Goal: Check status: Check status

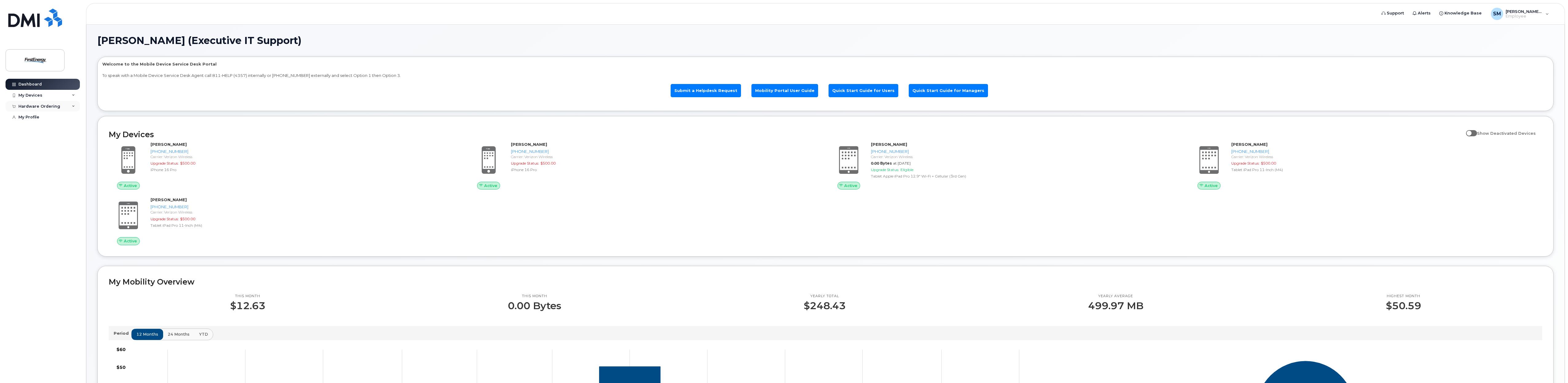
click at [57, 104] on div "Hardware Ordering" at bounding box center [39, 106] width 42 height 5
click at [35, 117] on div "My Orders" at bounding box center [32, 117] width 22 height 5
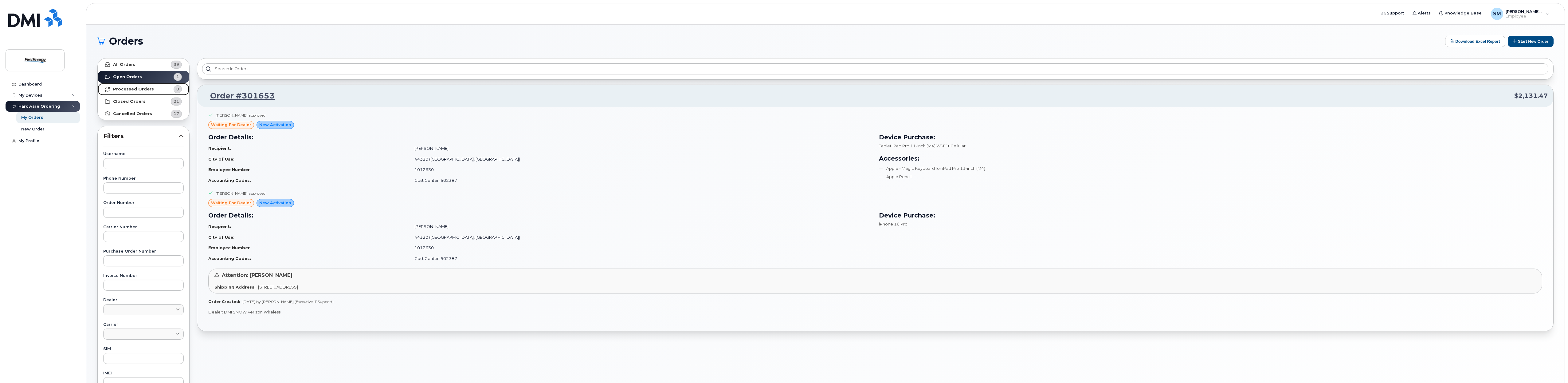
click at [153, 86] on link "Processed Orders 0" at bounding box center [143, 89] width 91 height 12
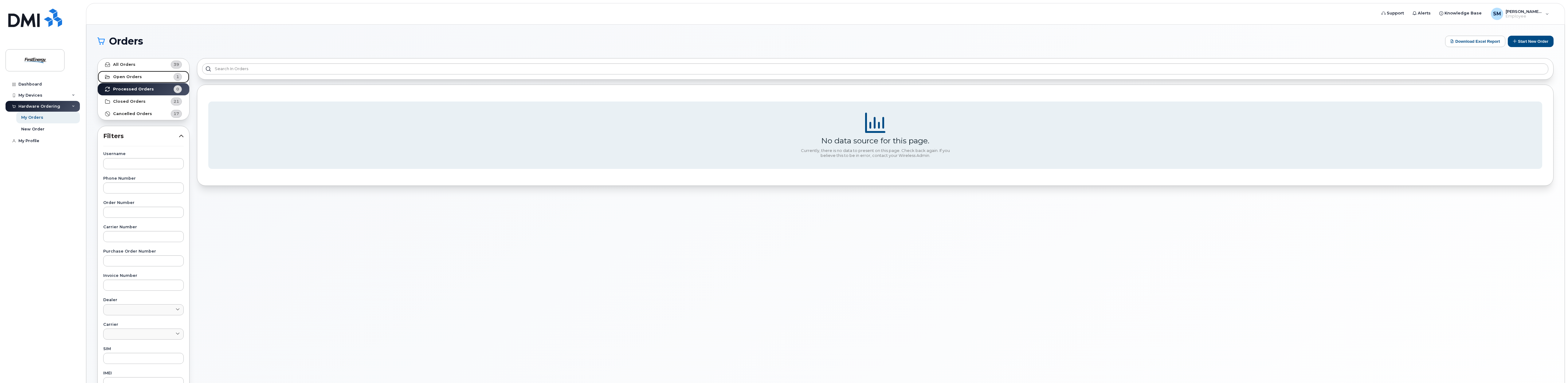
click at [152, 76] on link "Open Orders 1" at bounding box center [143, 77] width 91 height 12
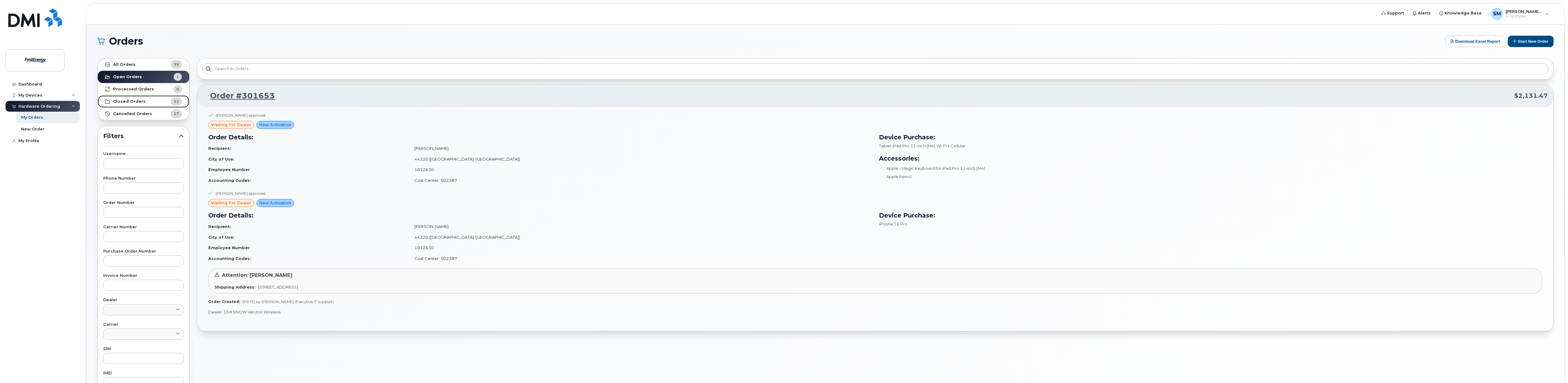
click at [144, 97] on link "Closed Orders 21" at bounding box center [143, 102] width 91 height 12
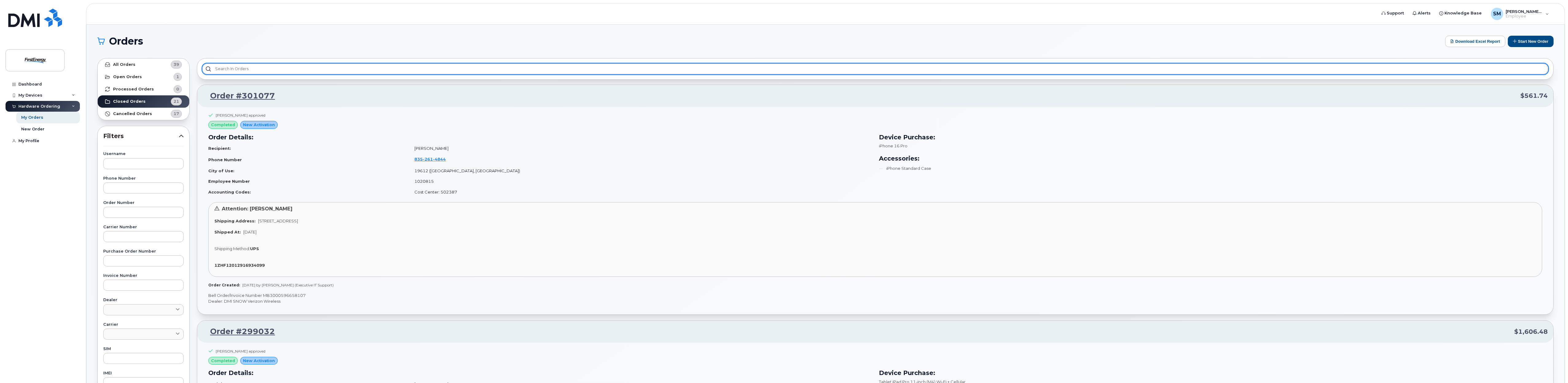
click at [262, 71] on input "text" at bounding box center [875, 69] width 1347 height 11
click at [207, 72] on input "Don" at bounding box center [875, 69] width 1347 height 11
click at [238, 72] on input "Don" at bounding box center [875, 69] width 1347 height 11
type input "Don"
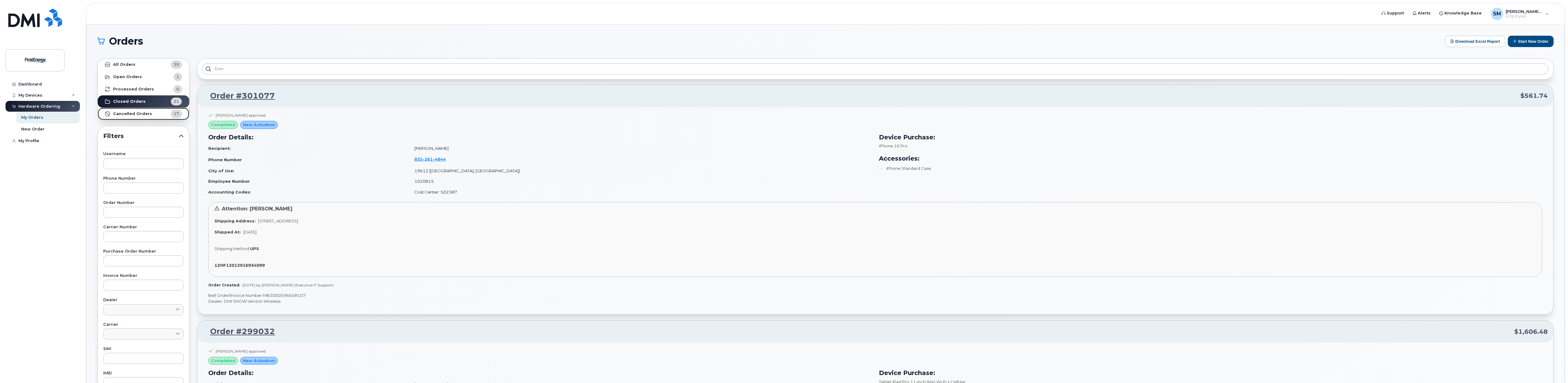
click at [141, 112] on strong "Cancelled Orders" at bounding box center [132, 113] width 39 height 5
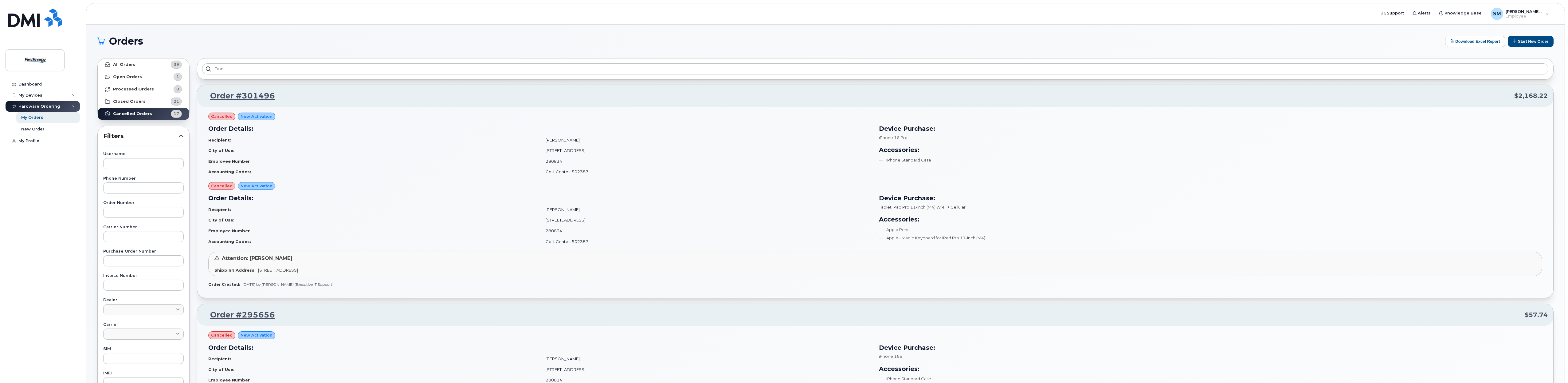
click at [1287, 217] on h3 "Accessories:" at bounding box center [1211, 219] width 663 height 10
click at [663, 198] on h3 "Order Details:" at bounding box center [540, 198] width 663 height 10
click at [25, 80] on link "Dashboard" at bounding box center [42, 84] width 74 height 11
